Goal: Contribute content

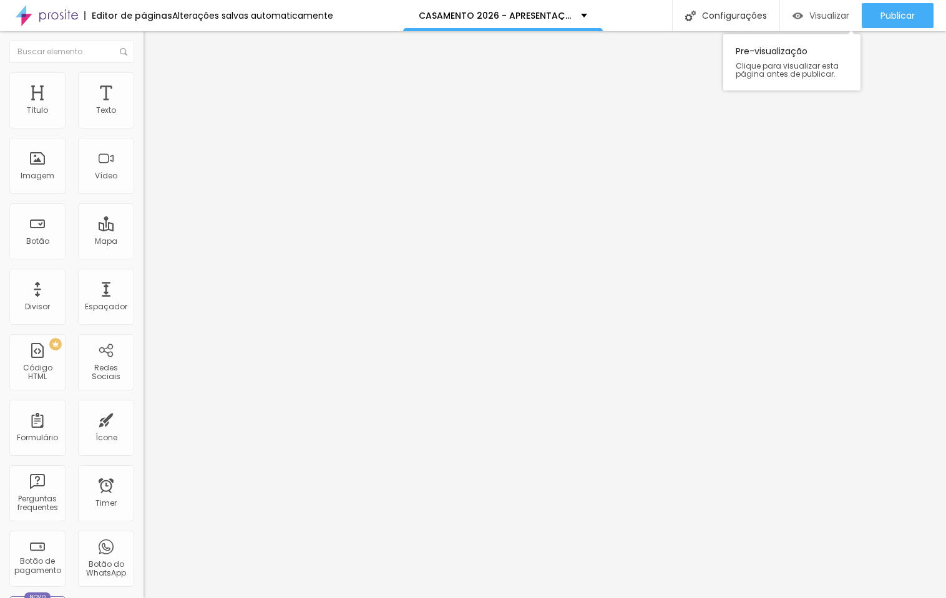
click at [820, 14] on span "Visualizar" at bounding box center [829, 16] width 40 height 10
click at [811, 15] on span "Visualizar" at bounding box center [829, 16] width 40 height 10
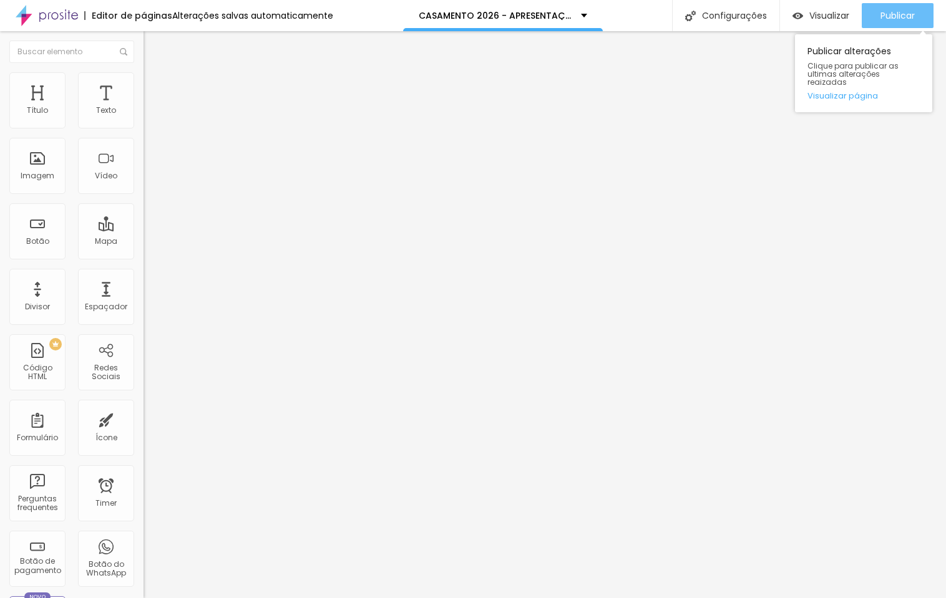
click at [909, 17] on span "Publicar" at bounding box center [897, 16] width 34 height 10
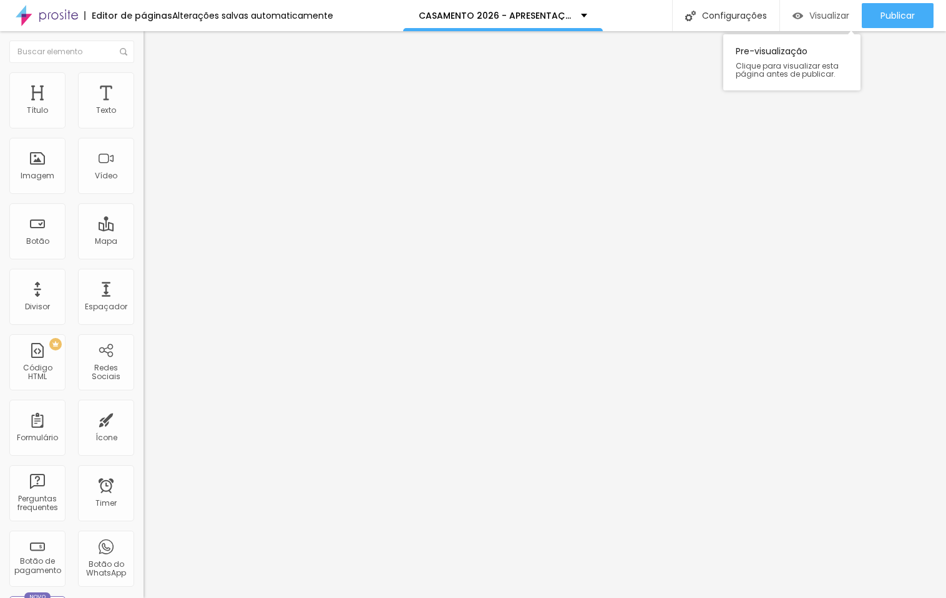
click at [818, 12] on span "Visualizar" at bounding box center [829, 16] width 40 height 10
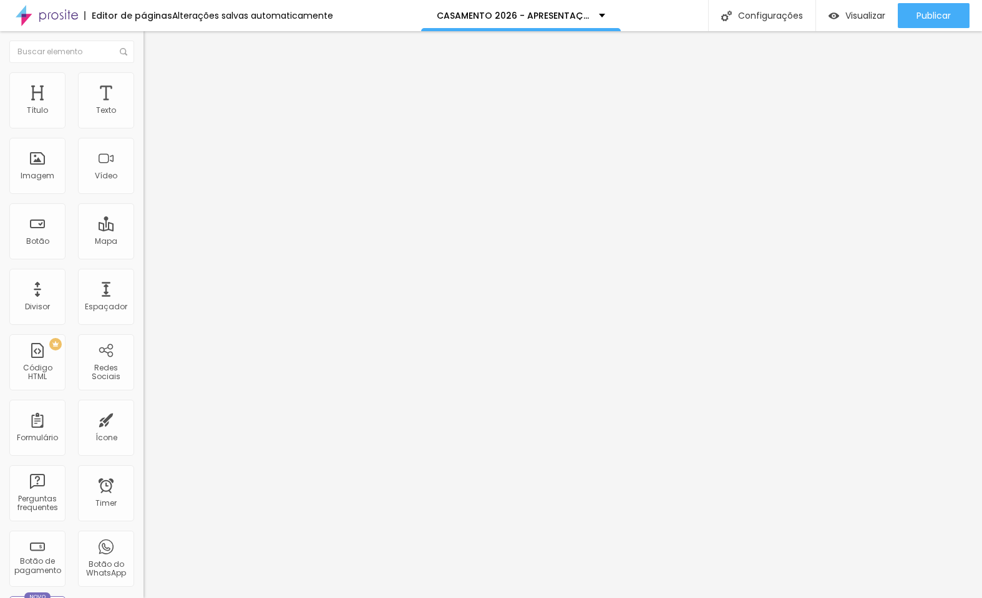
type input "38"
type input "95"
type input "105"
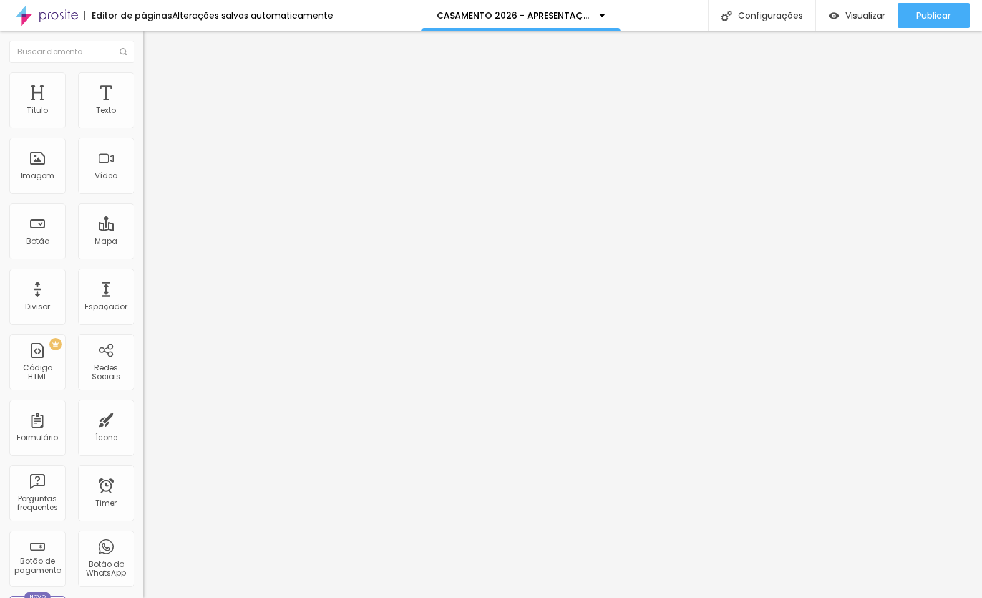
type input "105"
type input "126"
type input "131"
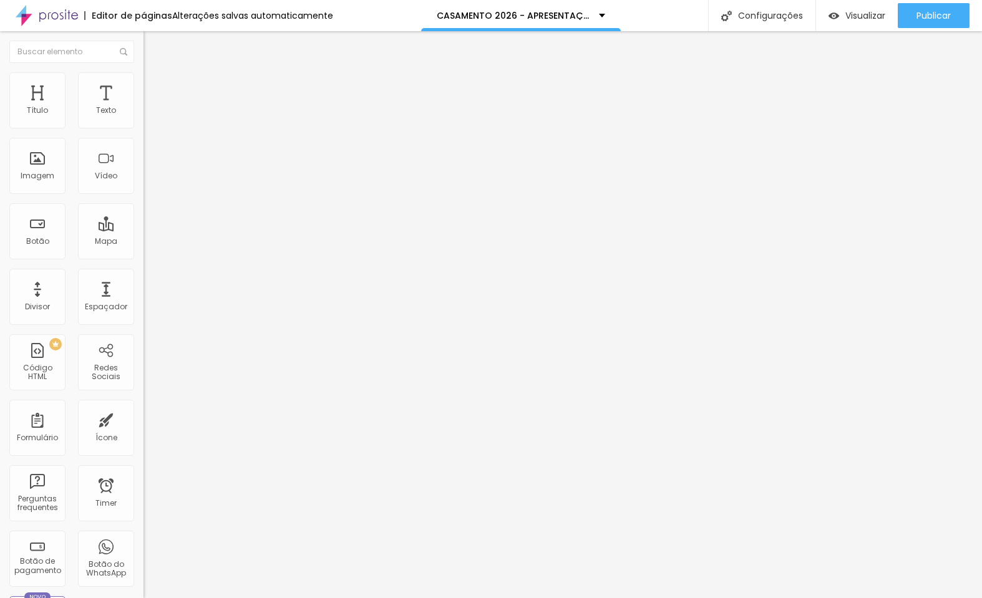
type input "126"
type input "121"
type input "100"
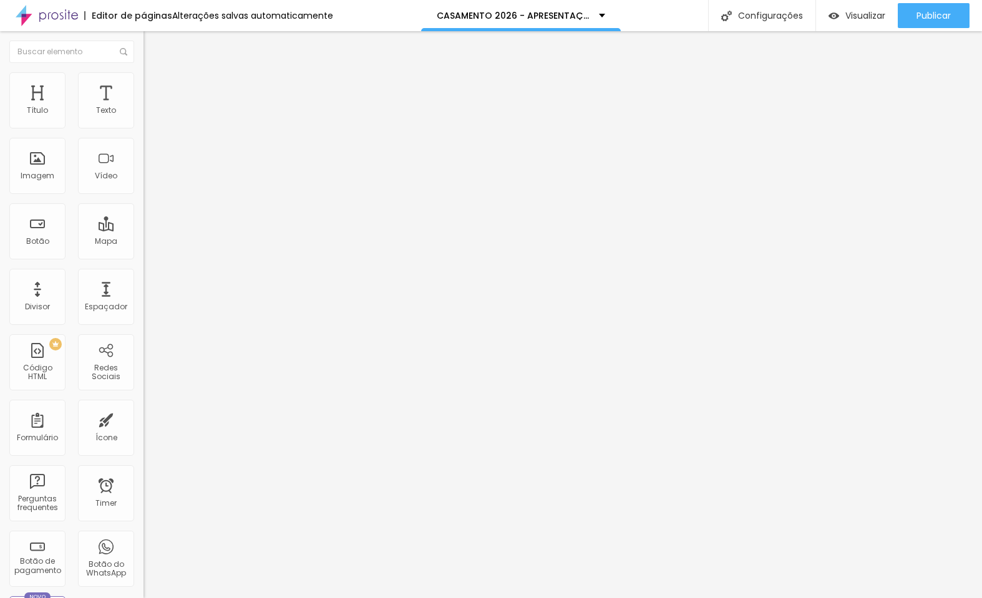
type input "100"
type input "90"
type input "84"
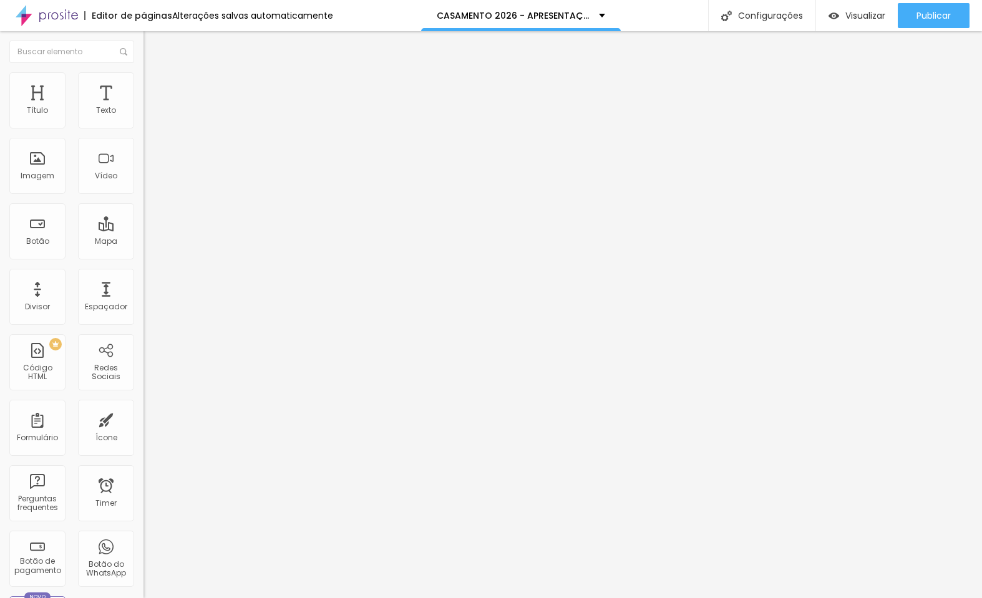
type input "43"
type input "38"
type input "33"
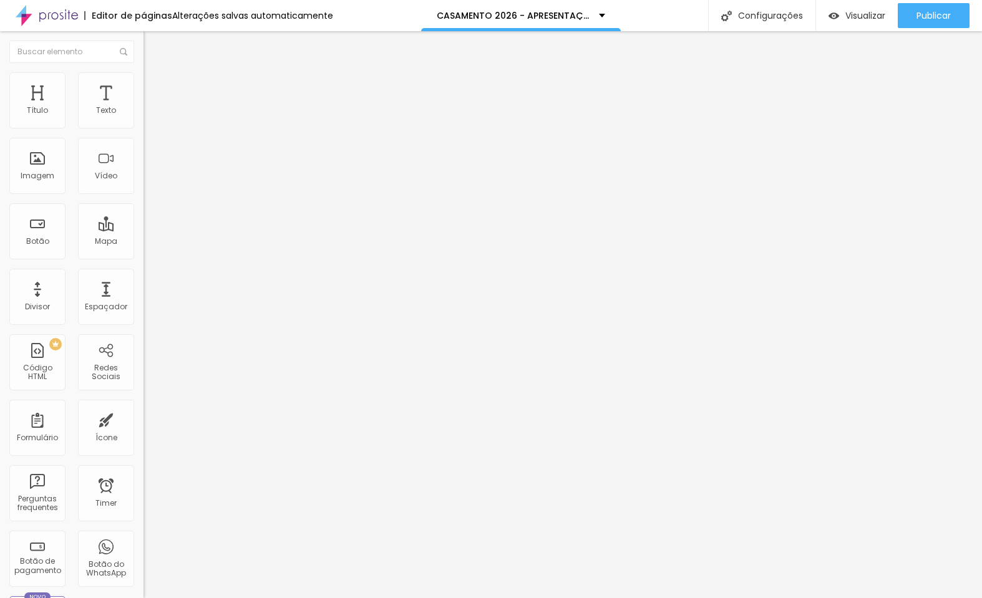
type input "33"
type input "17"
type input "10"
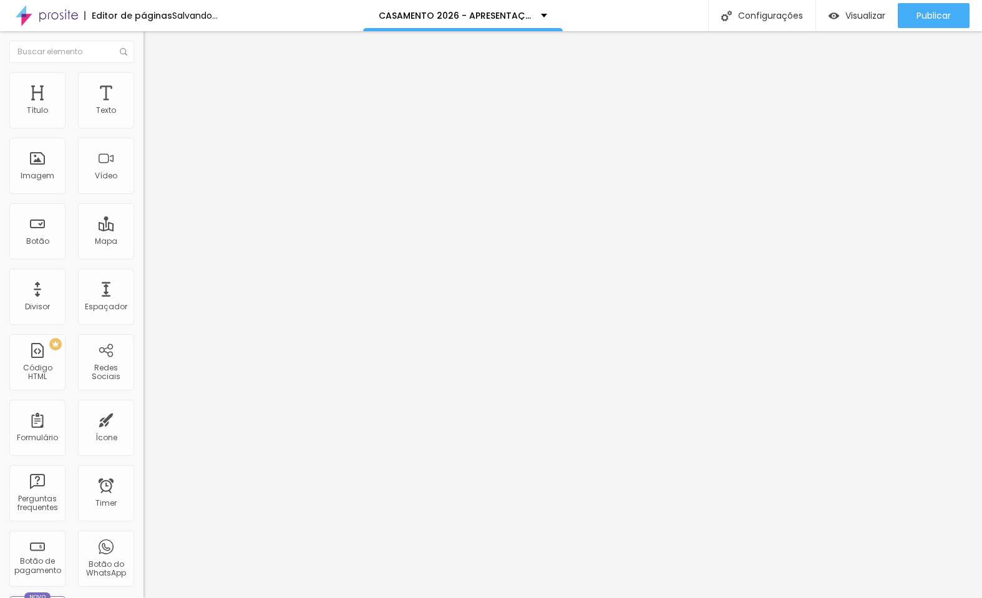
type input "14"
type input "28"
type input "33"
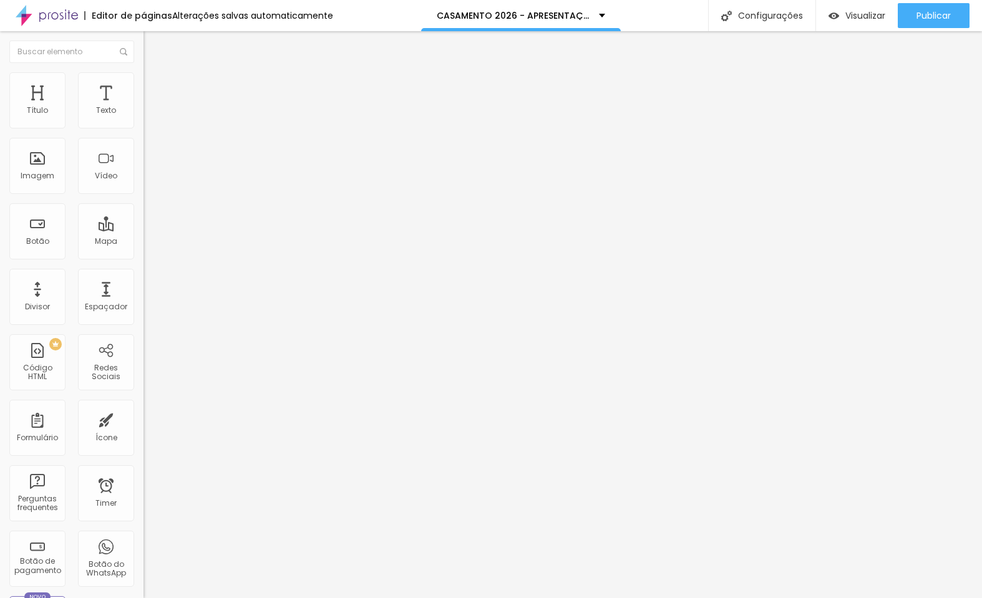
type input "33"
type input "38"
click at [143, 230] on input "range" at bounding box center [183, 235] width 80 height 10
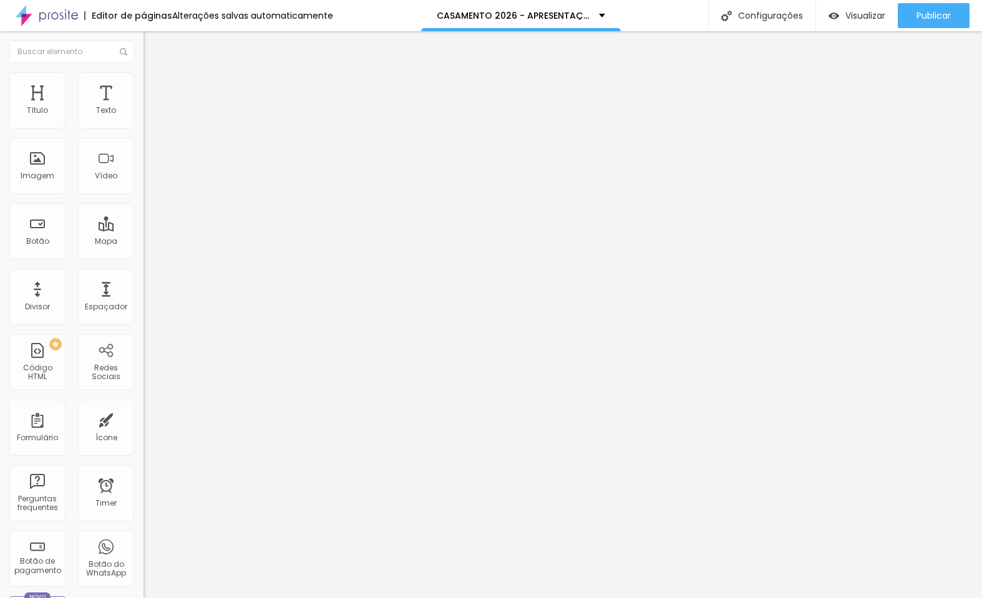
click at [155, 85] on span "Avançado" at bounding box center [175, 80] width 41 height 11
click at [143, 114] on span "Encaixotado" at bounding box center [167, 108] width 49 height 11
click at [143, 133] on span "Completo" at bounding box center [162, 127] width 38 height 11
click at [155, 86] on span "Estilo" at bounding box center [164, 80] width 19 height 11
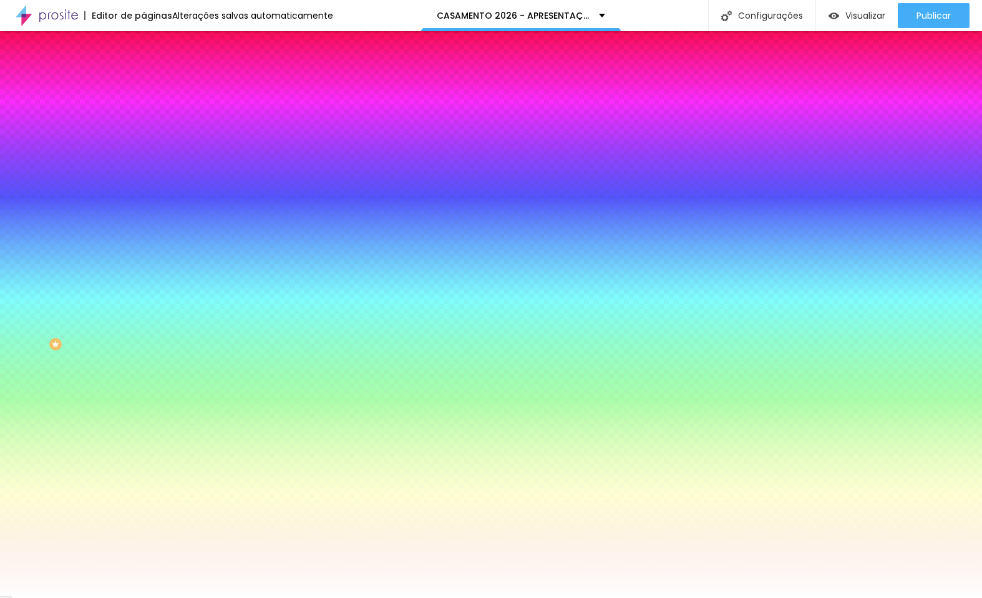
click at [143, 115] on span "Adicionar imagem" at bounding box center [183, 109] width 80 height 11
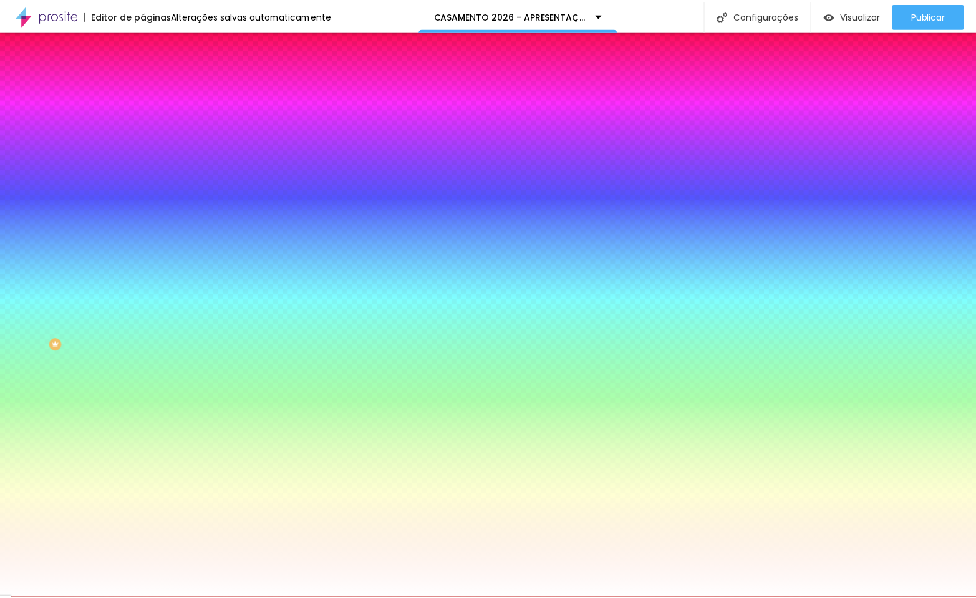
scroll to position [1318, 0]
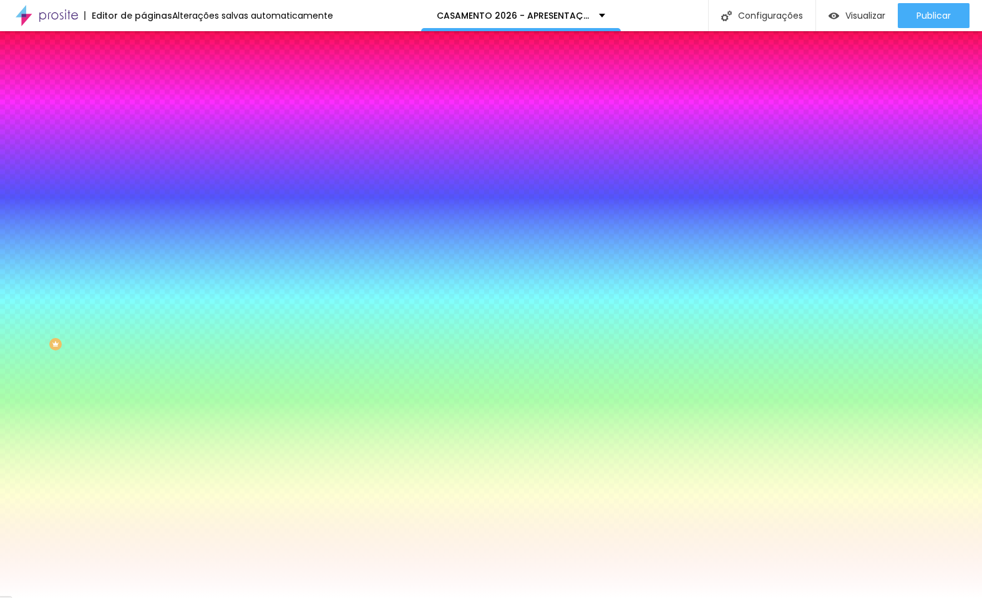
click at [155, 74] on span "Conteúdo" at bounding box center [174, 68] width 39 height 11
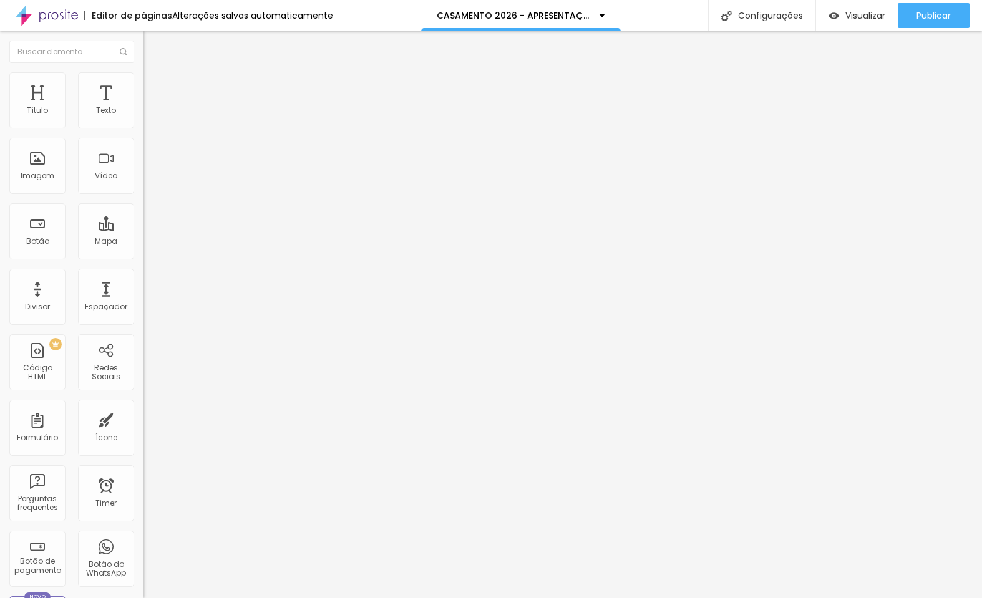
click at [143, 114] on span "Completo" at bounding box center [162, 108] width 38 height 11
click at [143, 121] on span "Encaixotado" at bounding box center [167, 115] width 49 height 11
click at [143, 114] on span "Encaixotado" at bounding box center [167, 108] width 49 height 11
click at [155, 86] on span "Estilo" at bounding box center [164, 80] width 19 height 11
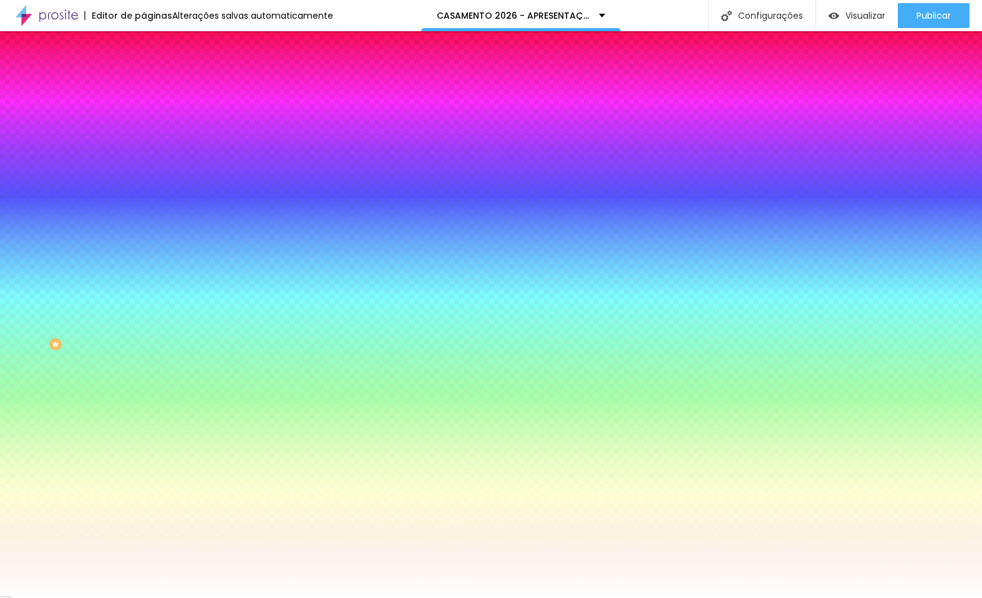
click at [143, 130] on span "Nenhum" at bounding box center [159, 124] width 32 height 11
click at [143, 149] on span "Parallax" at bounding box center [158, 143] width 31 height 11
click at [143, 170] on div at bounding box center [214, 170] width 143 height 0
drag, startPoint x: 122, startPoint y: 375, endPoint x: 130, endPoint y: 362, distance: 15.4
click at [11, 508] on div at bounding box center [5, 509] width 12 height 2
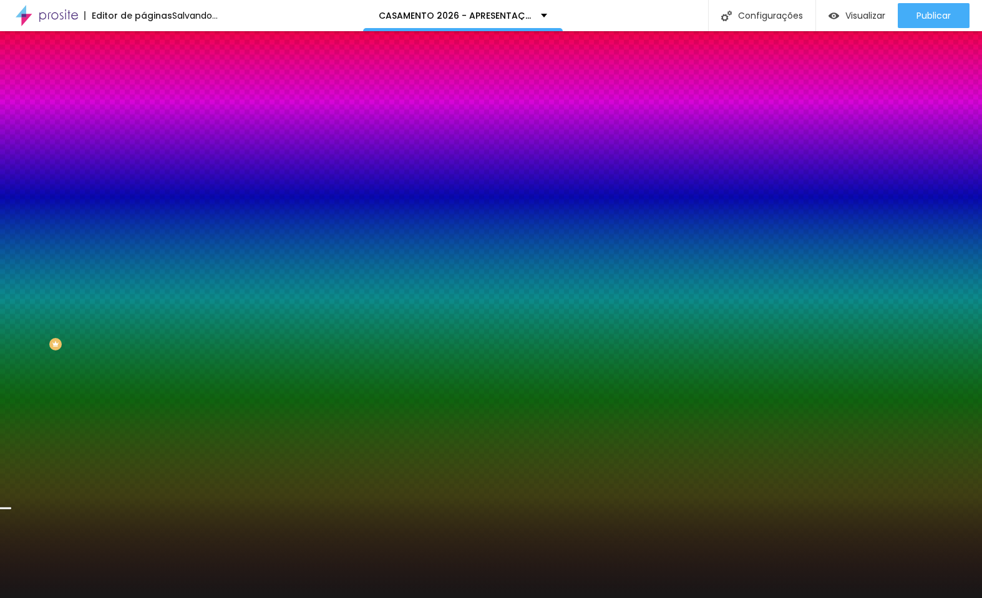
type input "#000000"
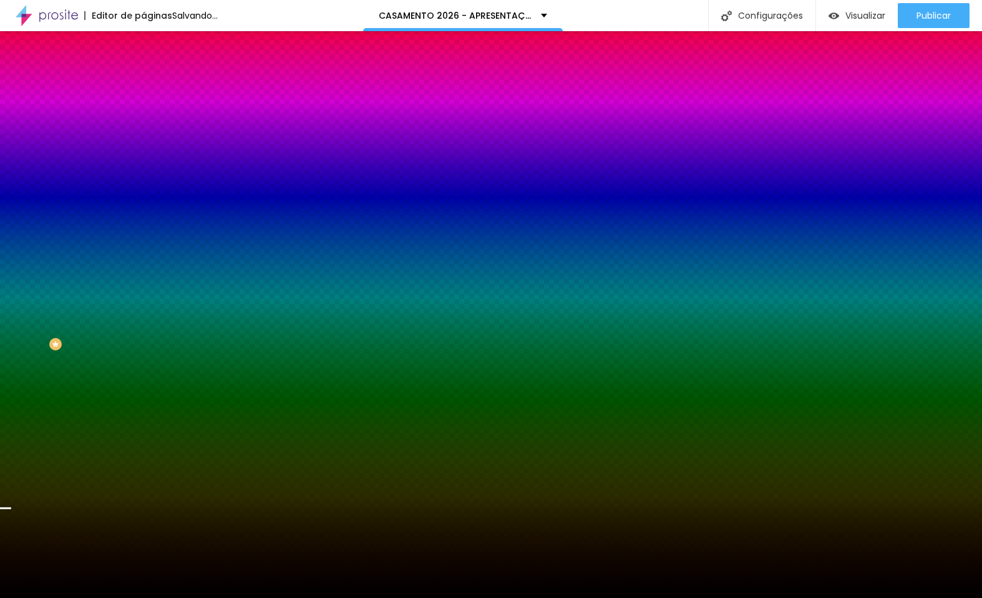
drag, startPoint x: 54, startPoint y: 339, endPoint x: -7, endPoint y: 397, distance: 84.3
click at [0, 397] on html "Editor de páginas Salvando... CASAMENTO 2026 - APRESENTAÇÃO Configurações Confi…" at bounding box center [491, 299] width 982 height 598
click at [143, 170] on div at bounding box center [214, 170] width 143 height 0
drag, startPoint x: 125, startPoint y: 362, endPoint x: 127, endPoint y: 350, distance: 12.0
click at [11, 436] on div at bounding box center [5, 437] width 12 height 2
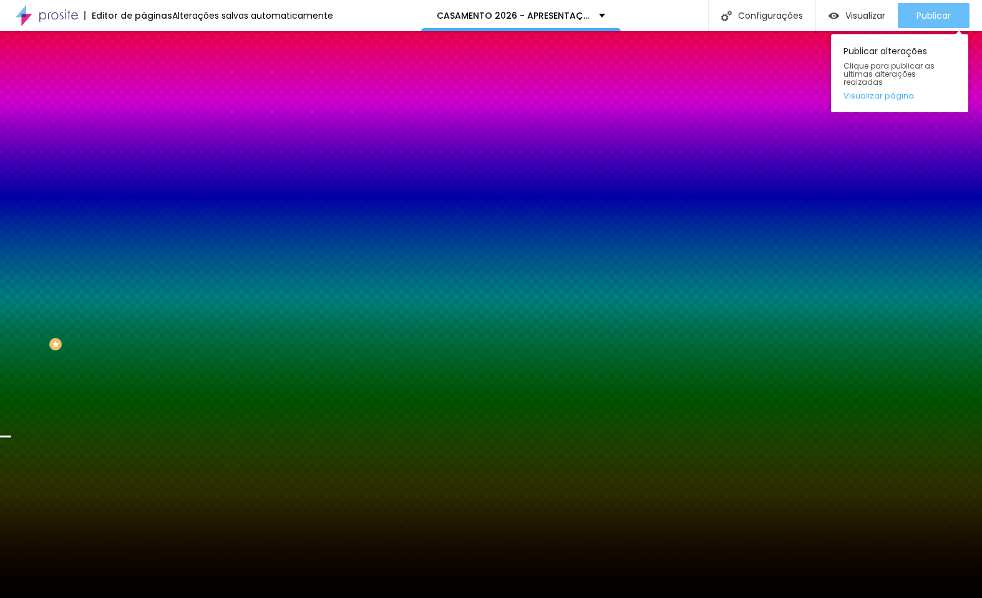
click at [924, 11] on span "Publicar" at bounding box center [933, 16] width 34 height 10
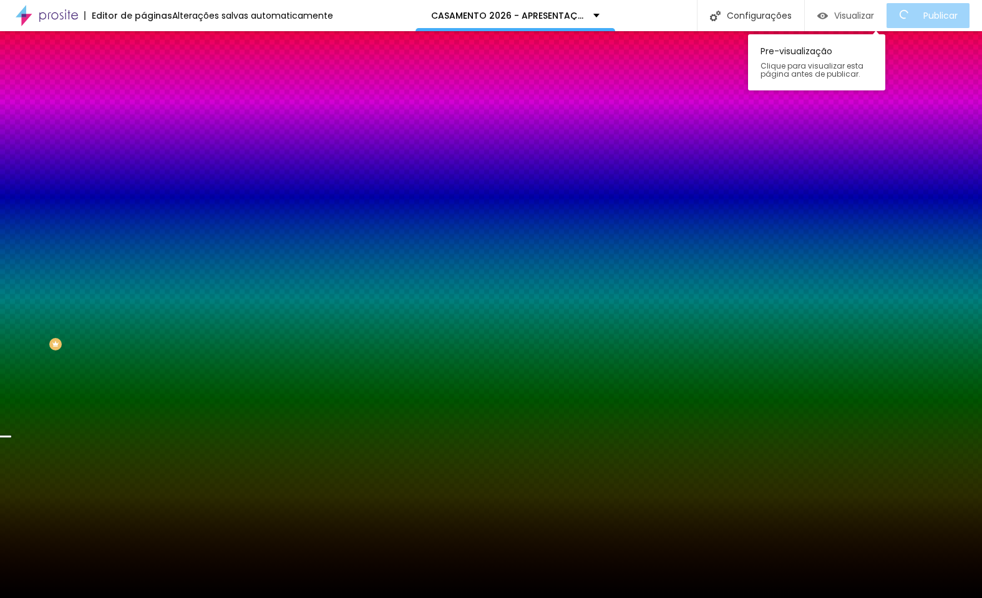
click at [863, 12] on span "Visualizar" at bounding box center [854, 16] width 40 height 10
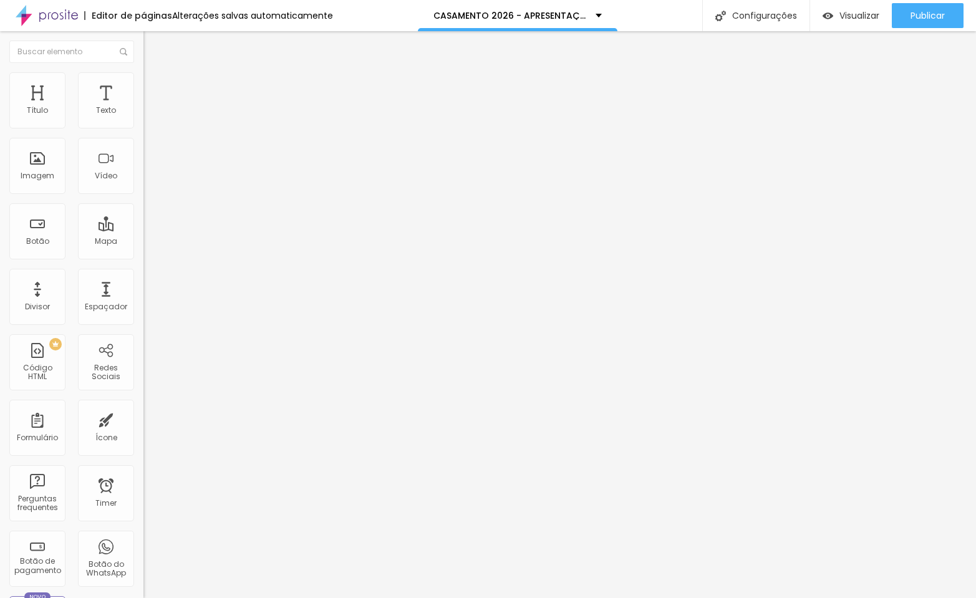
click at [155, 86] on span "Estilo" at bounding box center [164, 80] width 19 height 11
click at [155, 88] on span "Avançado" at bounding box center [175, 93] width 41 height 11
click at [143, 446] on div at bounding box center [214, 494] width 143 height 96
click at [920, 12] on span "Publicar" at bounding box center [928, 16] width 34 height 10
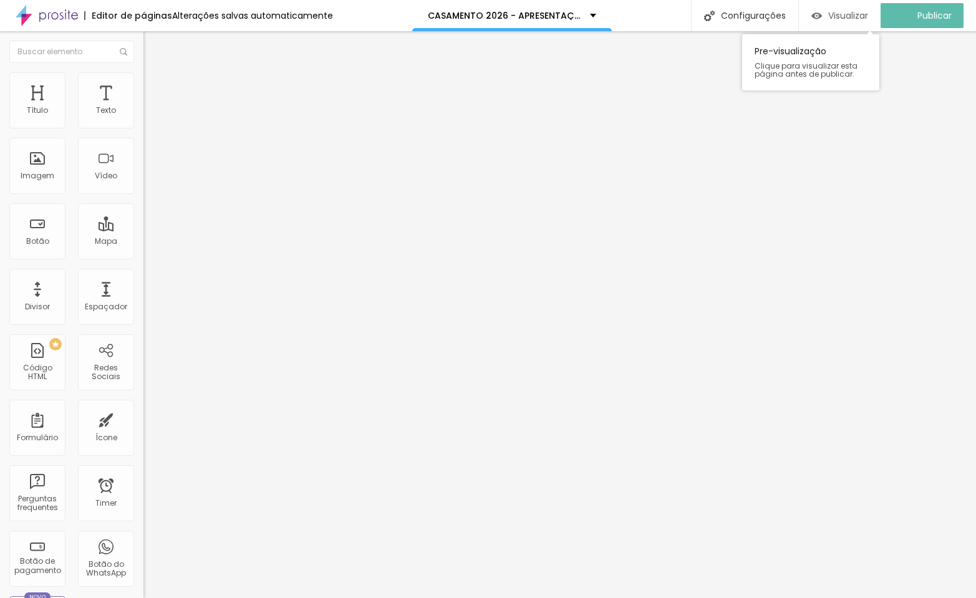
click at [861, 17] on span "Visualizar" at bounding box center [848, 16] width 40 height 10
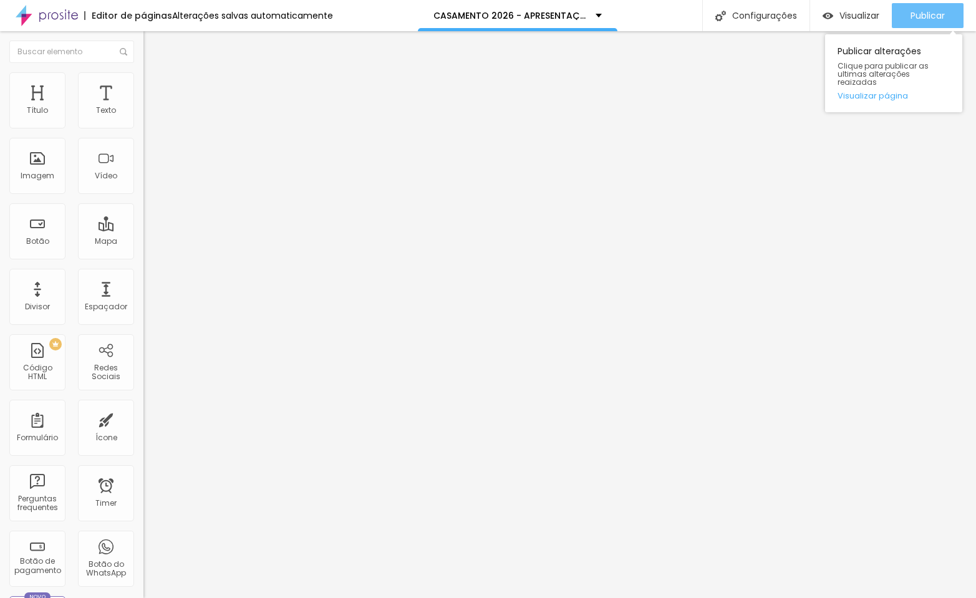
click at [945, 16] on button "Publicar" at bounding box center [928, 15] width 72 height 25
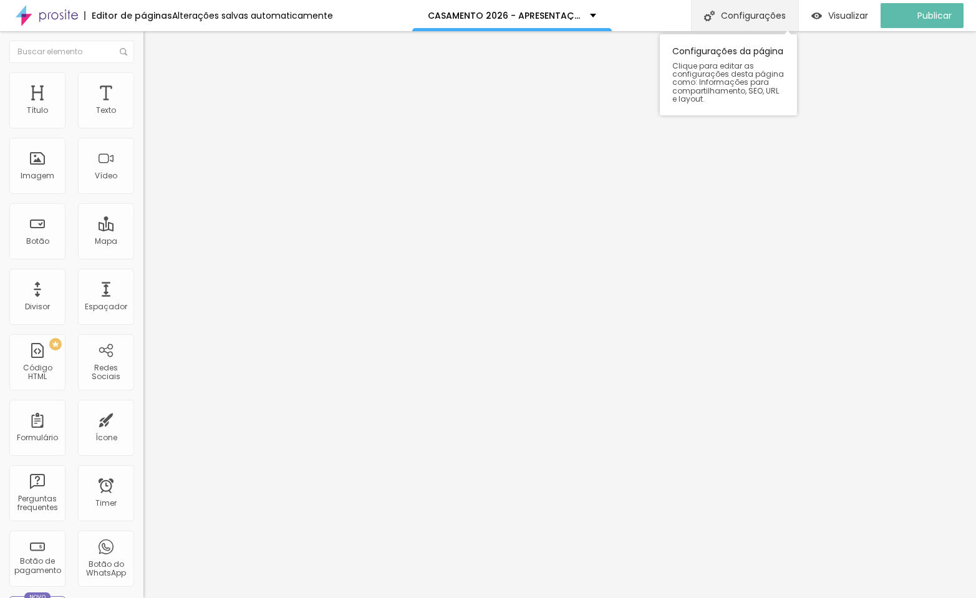
click at [765, 16] on div "Configurações" at bounding box center [744, 15] width 107 height 31
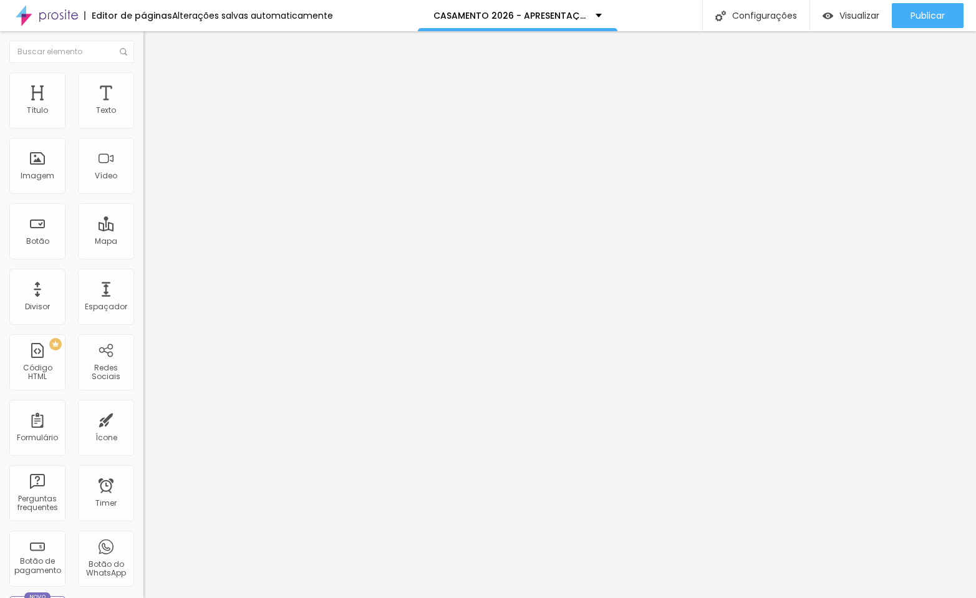
click at [42, 15] on img at bounding box center [47, 15] width 62 height 31
